Goal: Find specific page/section: Find specific page/section

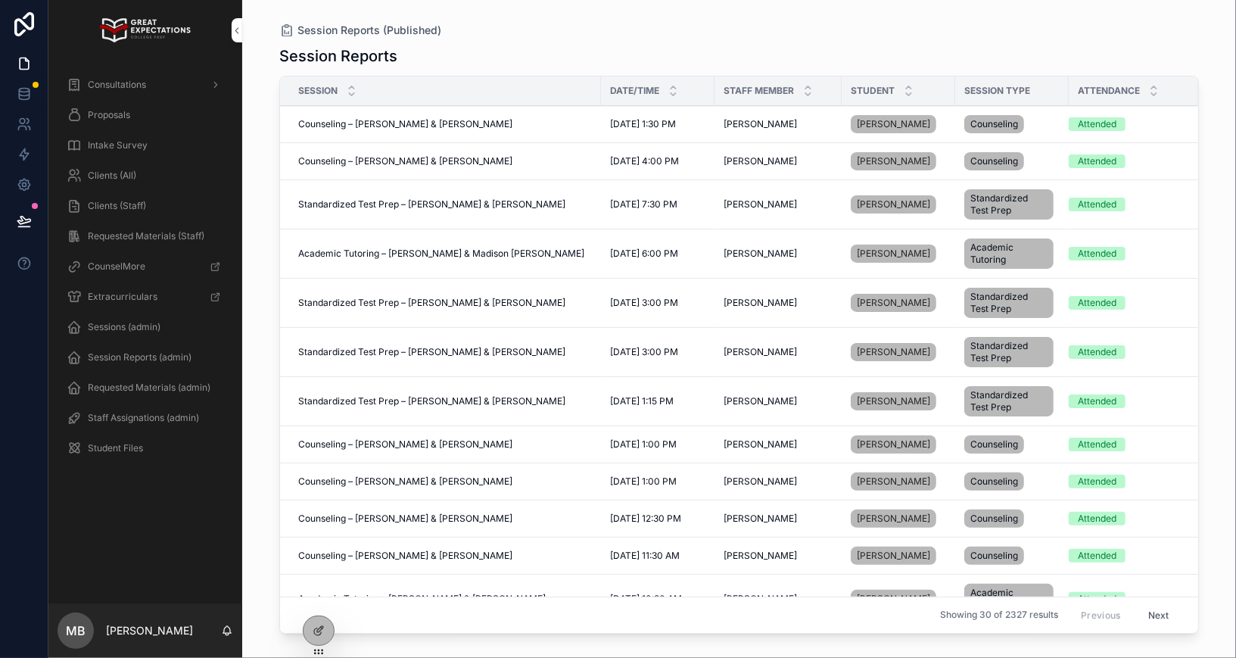
click at [0, 0] on icon at bounding box center [0, 0] width 0 height 0
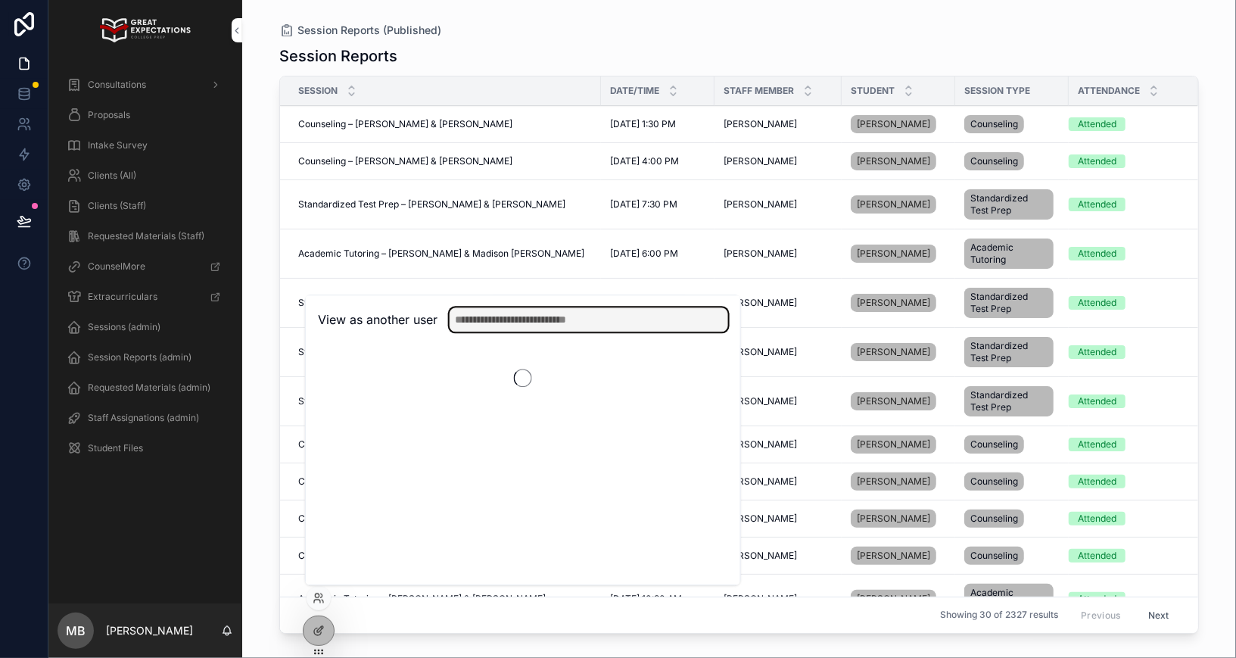
click at [508, 319] on input "text" at bounding box center [588, 319] width 278 height 24
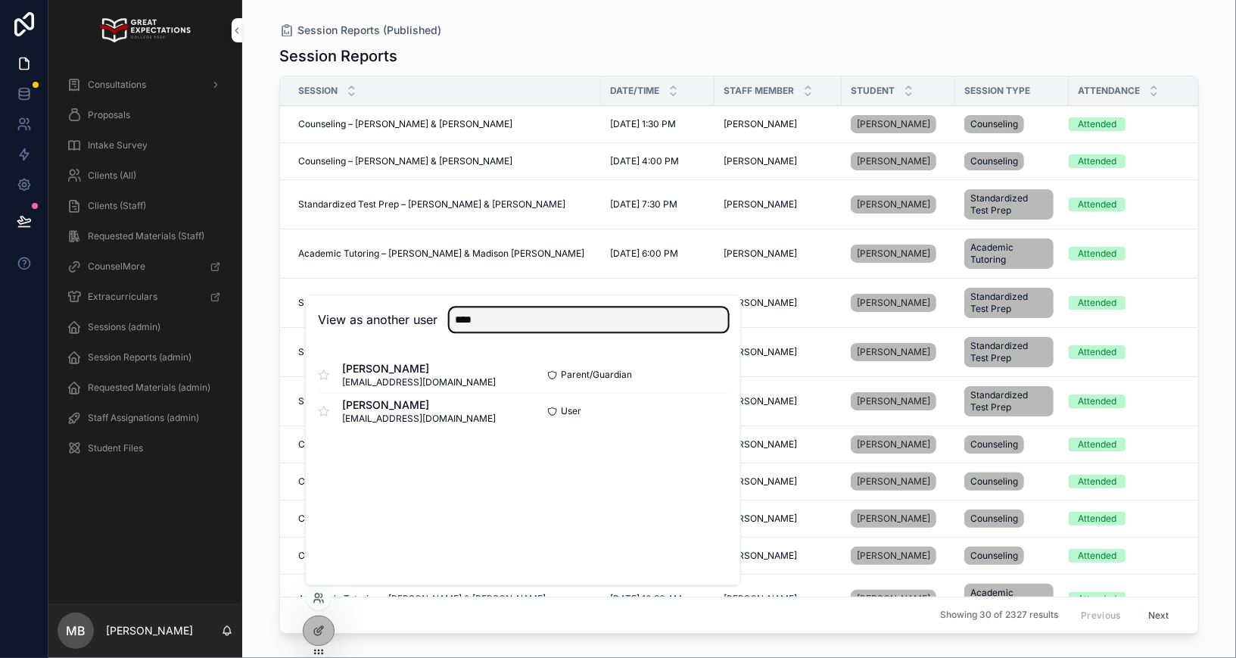
type input "****"
click at [0, 0] on button "Select" at bounding box center [0, 0] width 0 height 0
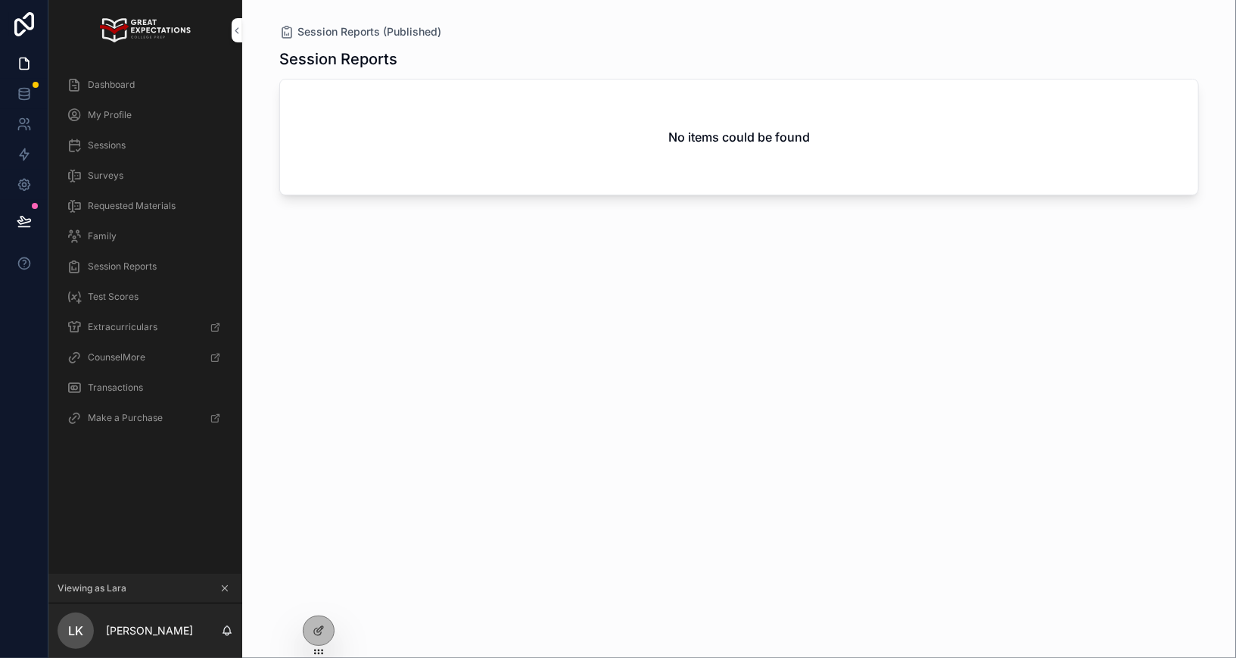
click at [132, 84] on span "Dashboard" at bounding box center [111, 85] width 47 height 12
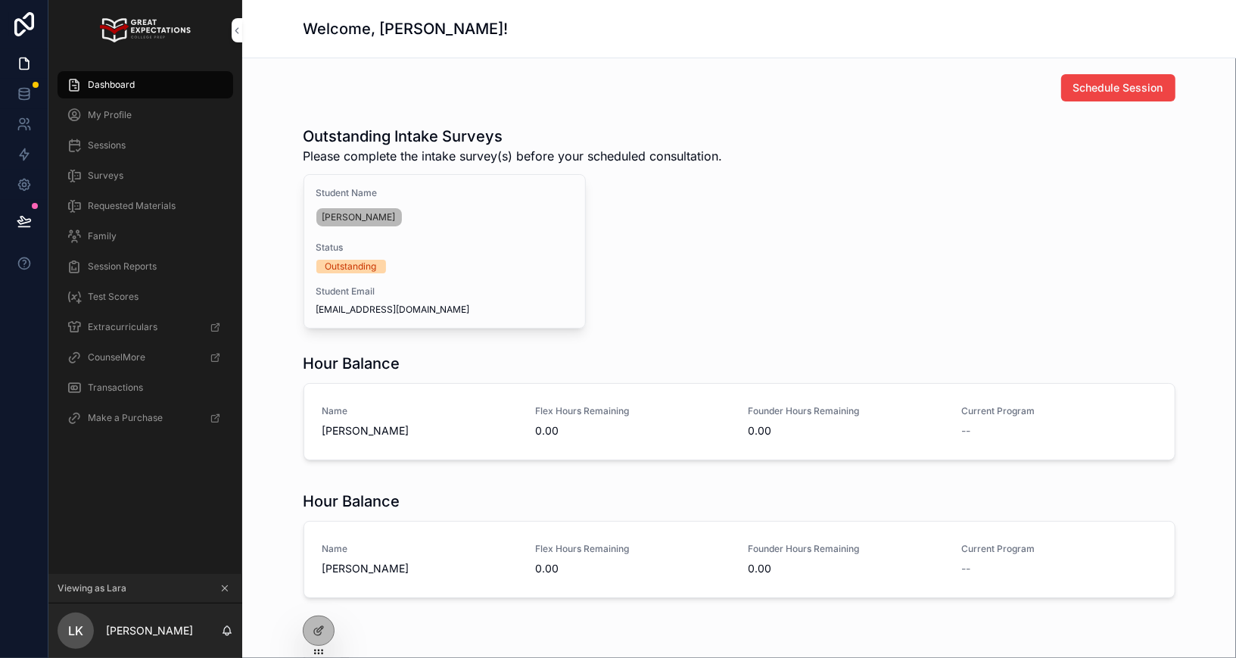
scroll to position [1, 0]
click at [141, 85] on div "Dashboard" at bounding box center [145, 85] width 157 height 24
click at [141, 79] on div "Dashboard" at bounding box center [145, 85] width 157 height 24
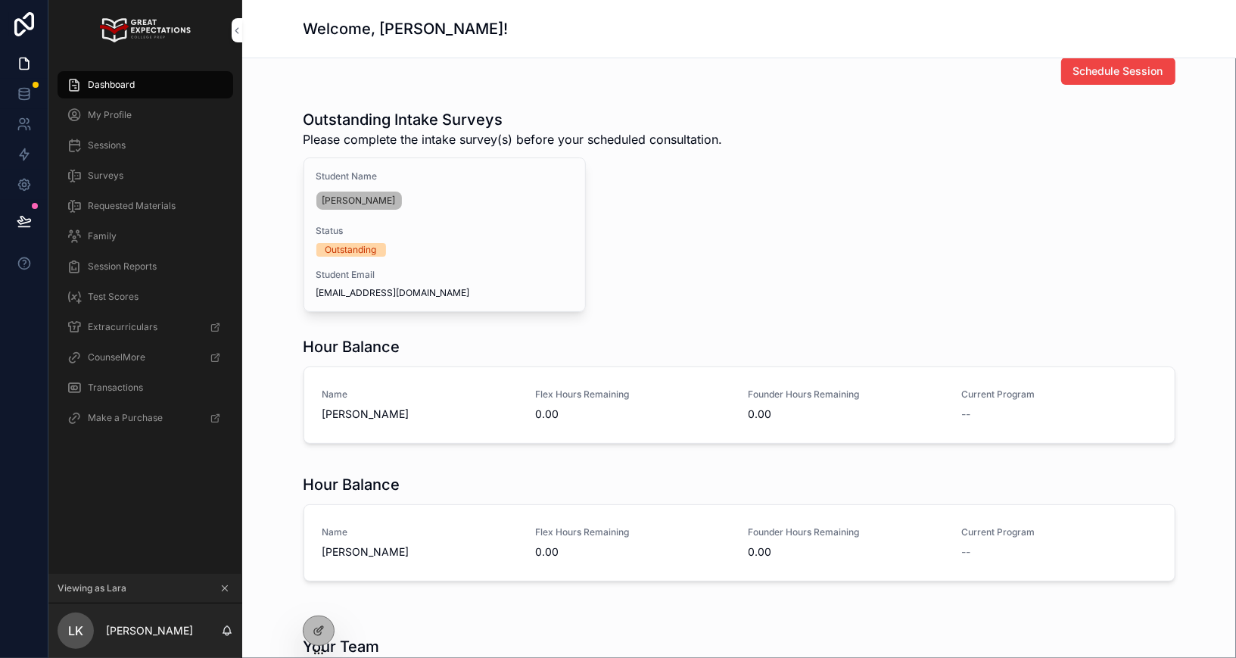
scroll to position [17, 0]
